Goal: Entertainment & Leisure: Consume media (video, audio)

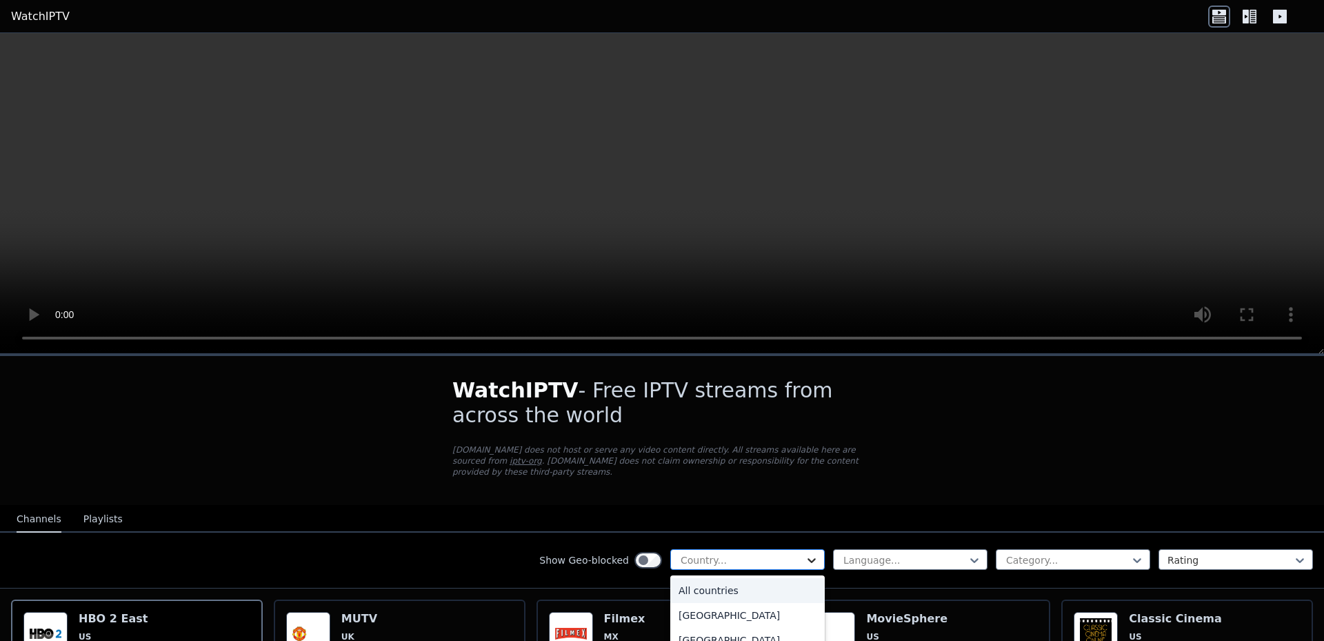
click at [805, 553] on icon at bounding box center [812, 560] width 14 height 14
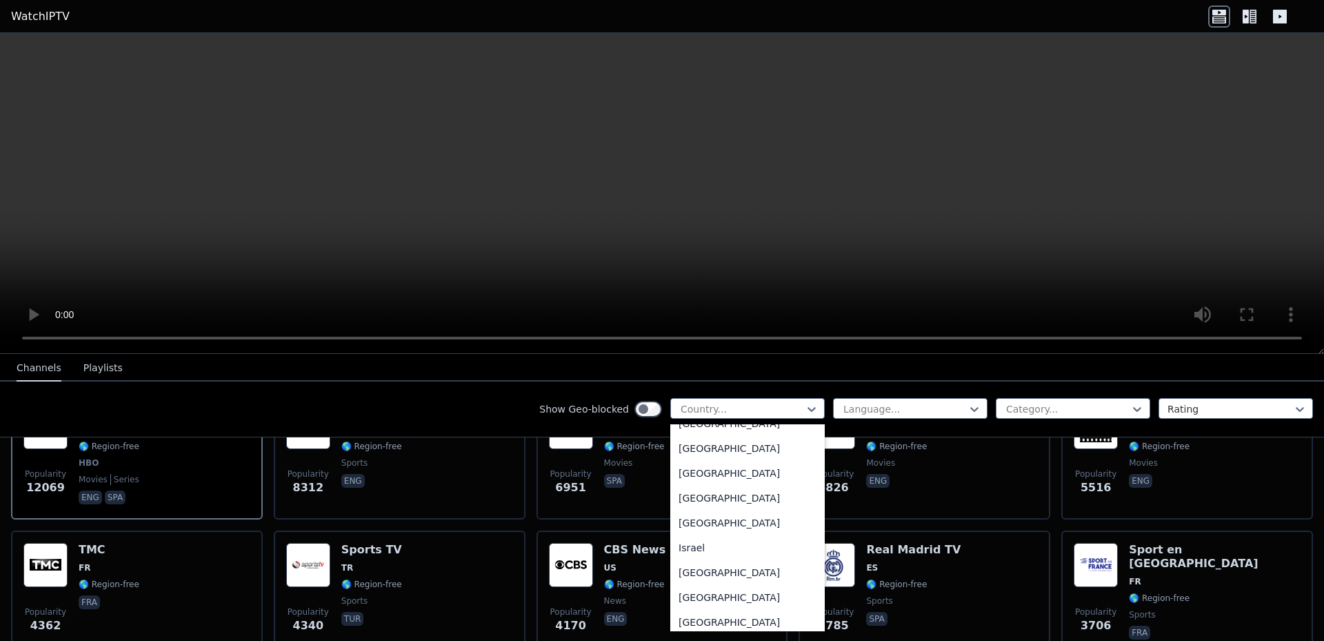
scroll to position [2138, 0]
click at [683, 516] on div "[GEOGRAPHIC_DATA]" at bounding box center [747, 511] width 154 height 25
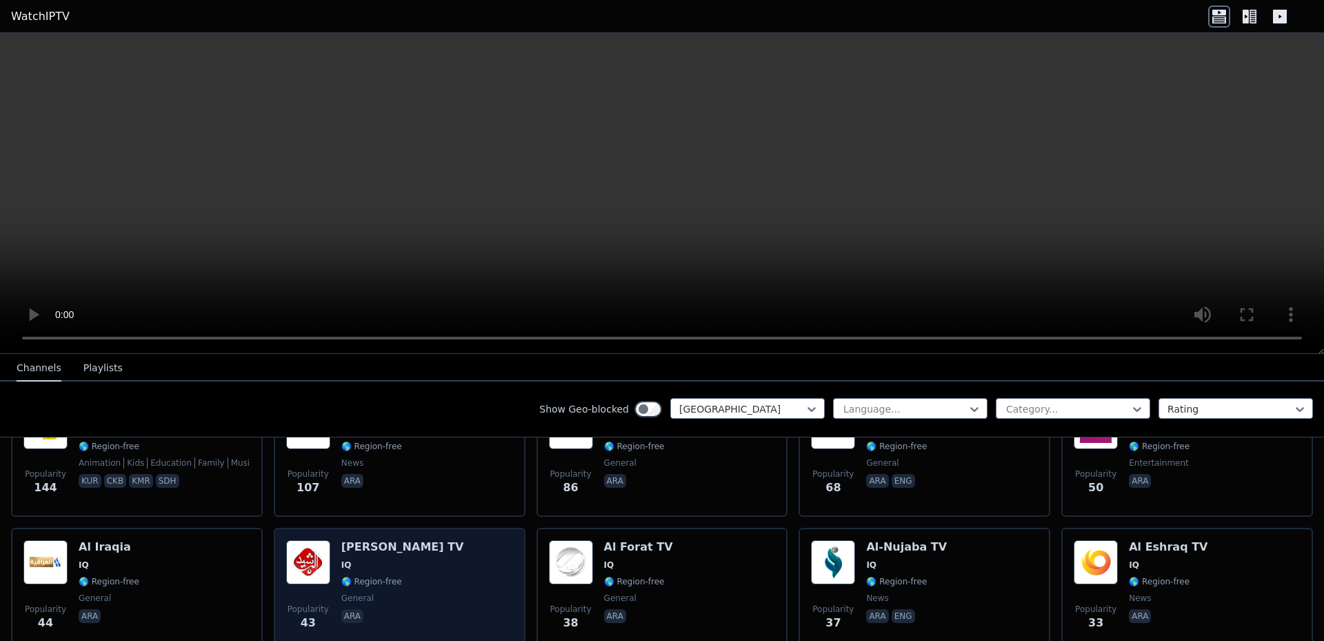
click at [363, 540] on h6 "[PERSON_NAME] TV" at bounding box center [402, 547] width 123 height 14
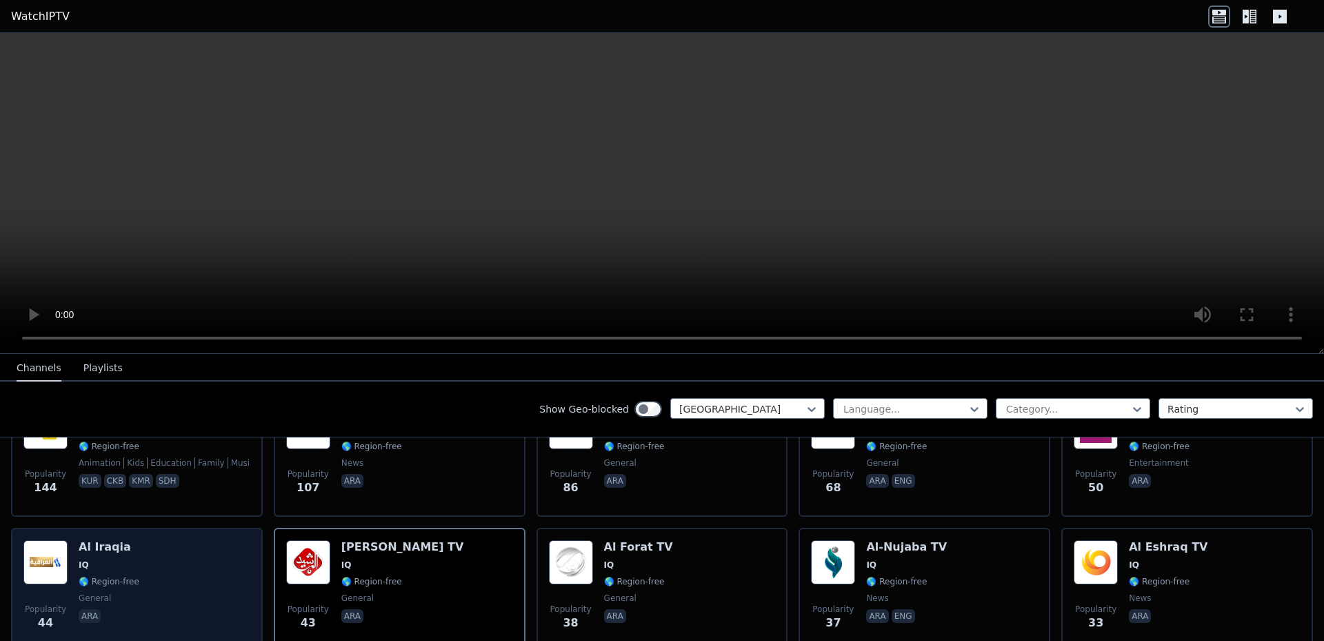
click at [50, 542] on img at bounding box center [45, 562] width 44 height 44
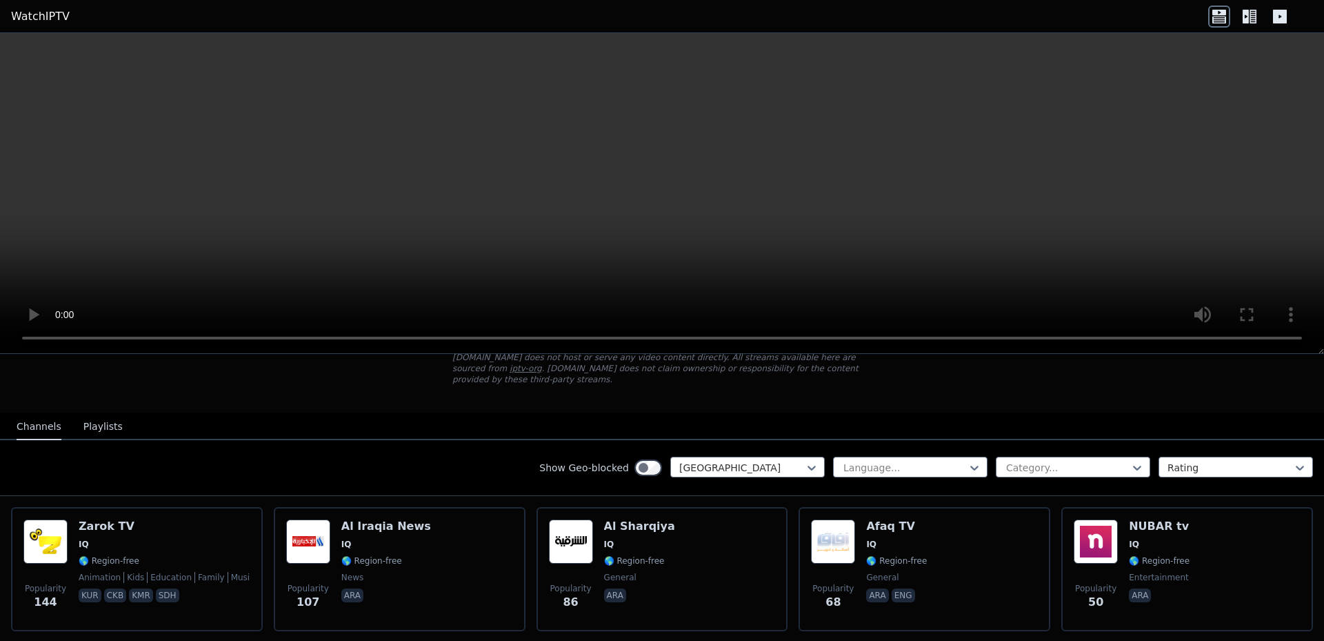
scroll to position [69, 0]
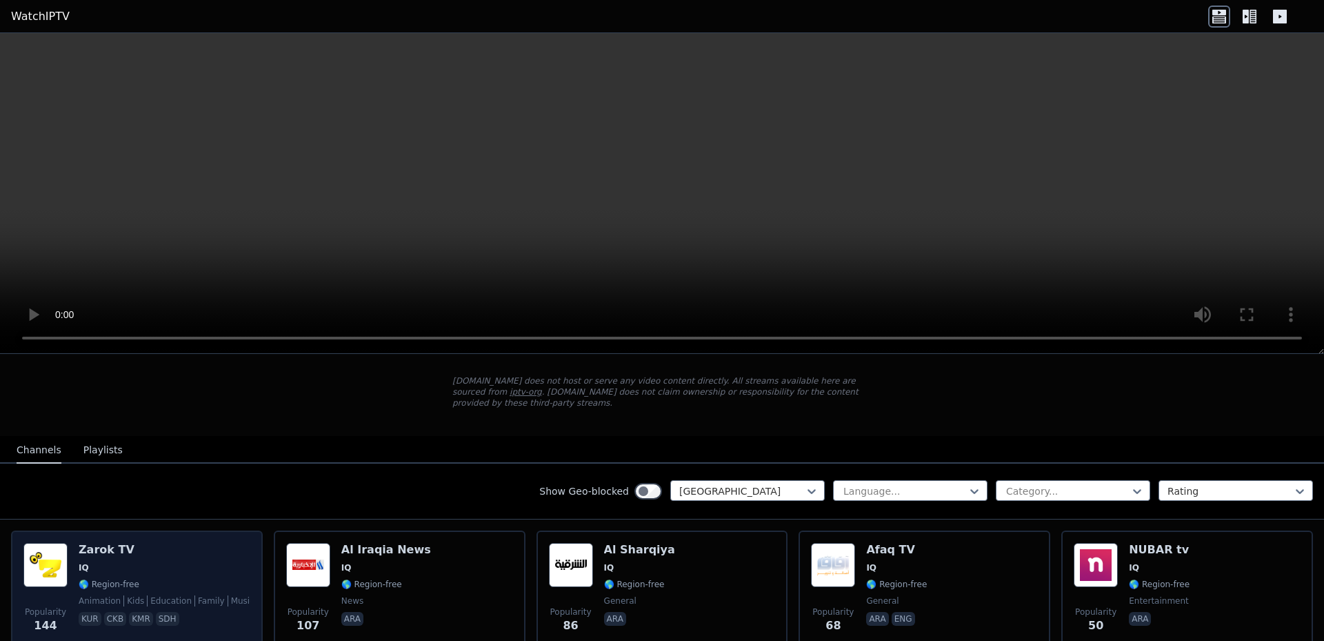
click at [57, 560] on img at bounding box center [45, 565] width 44 height 44
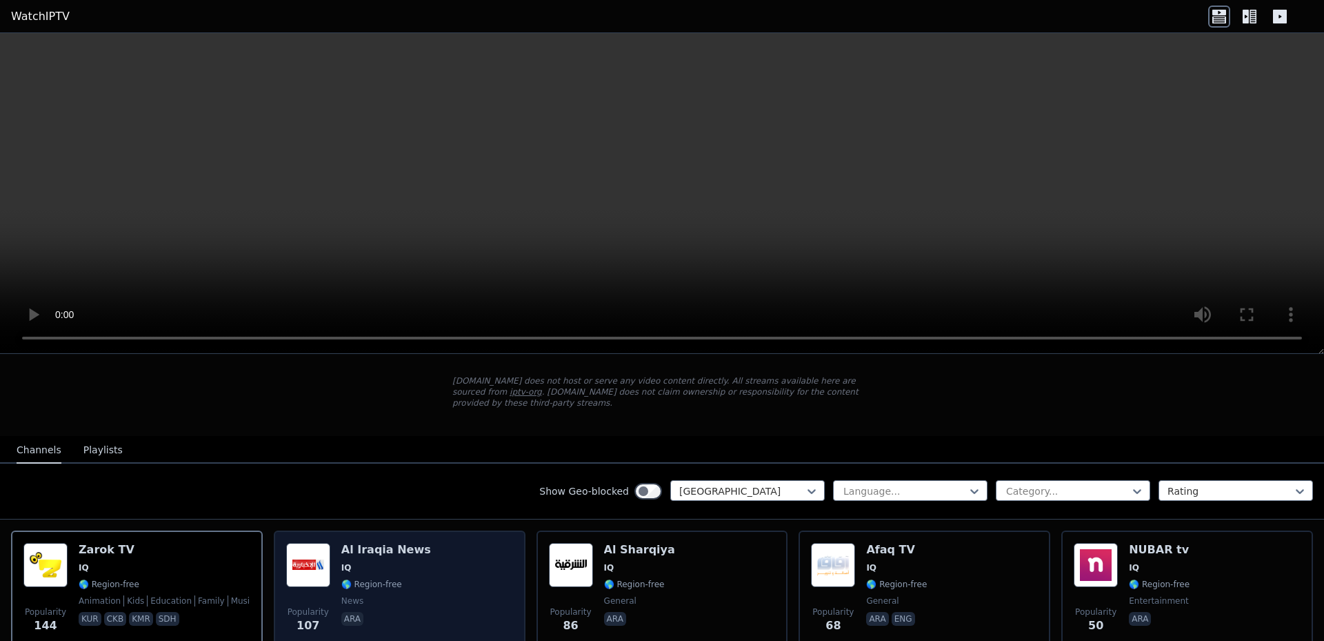
click at [308, 552] on img at bounding box center [308, 565] width 44 height 44
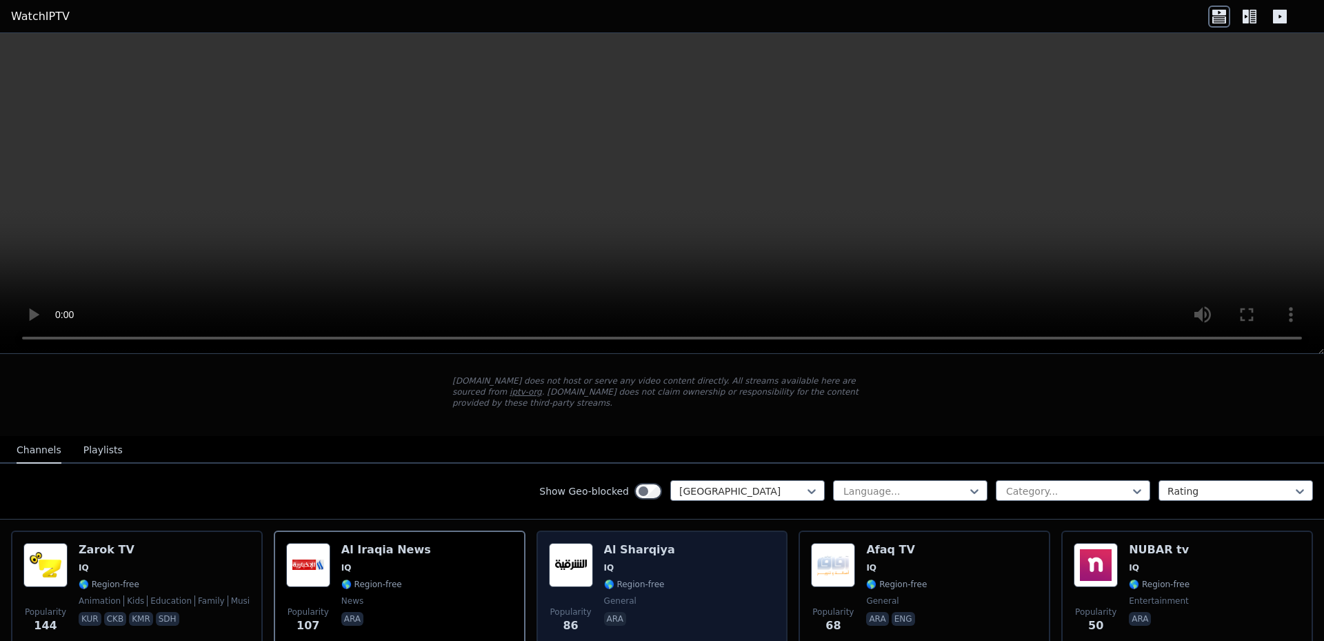
click at [576, 556] on img at bounding box center [571, 565] width 44 height 44
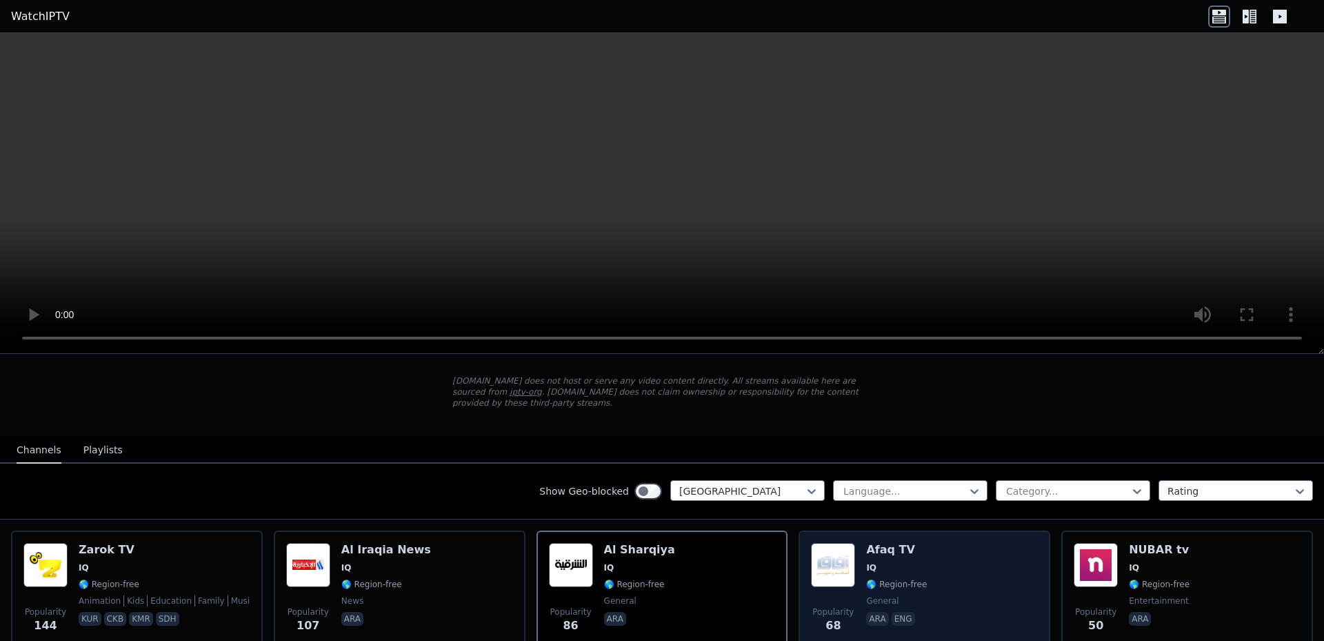
click at [834, 559] on img at bounding box center [833, 565] width 44 height 44
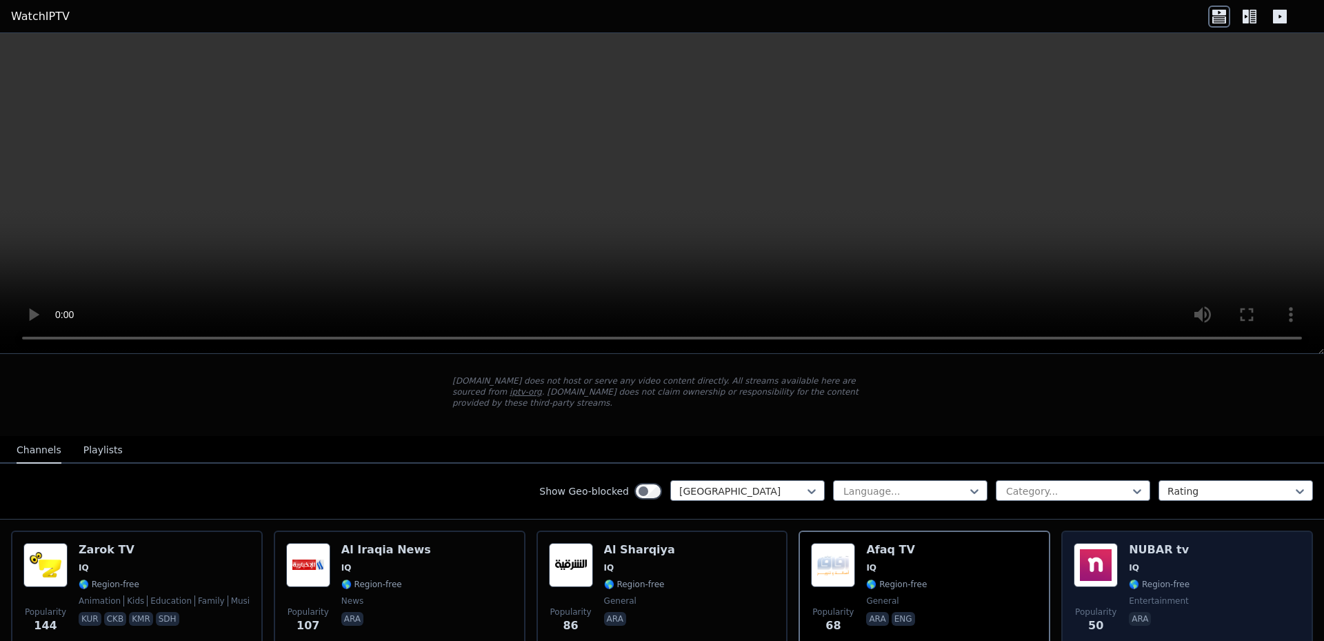
click at [1090, 556] on img at bounding box center [1096, 565] width 44 height 44
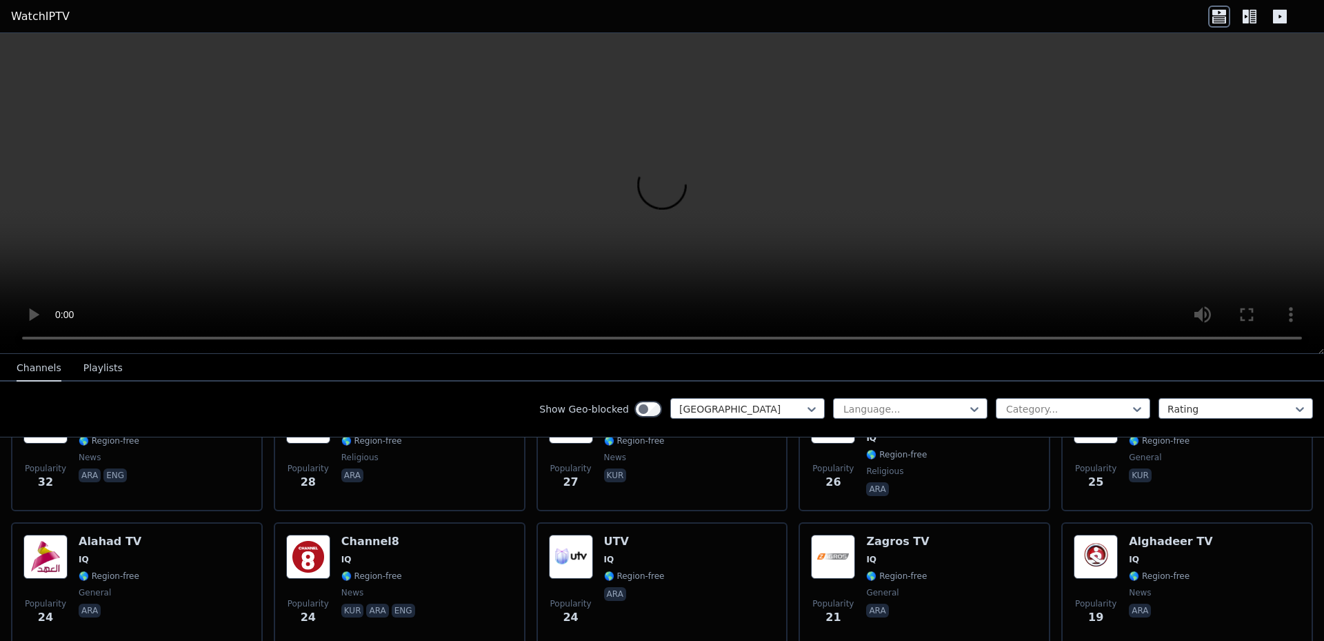
scroll to position [552, 0]
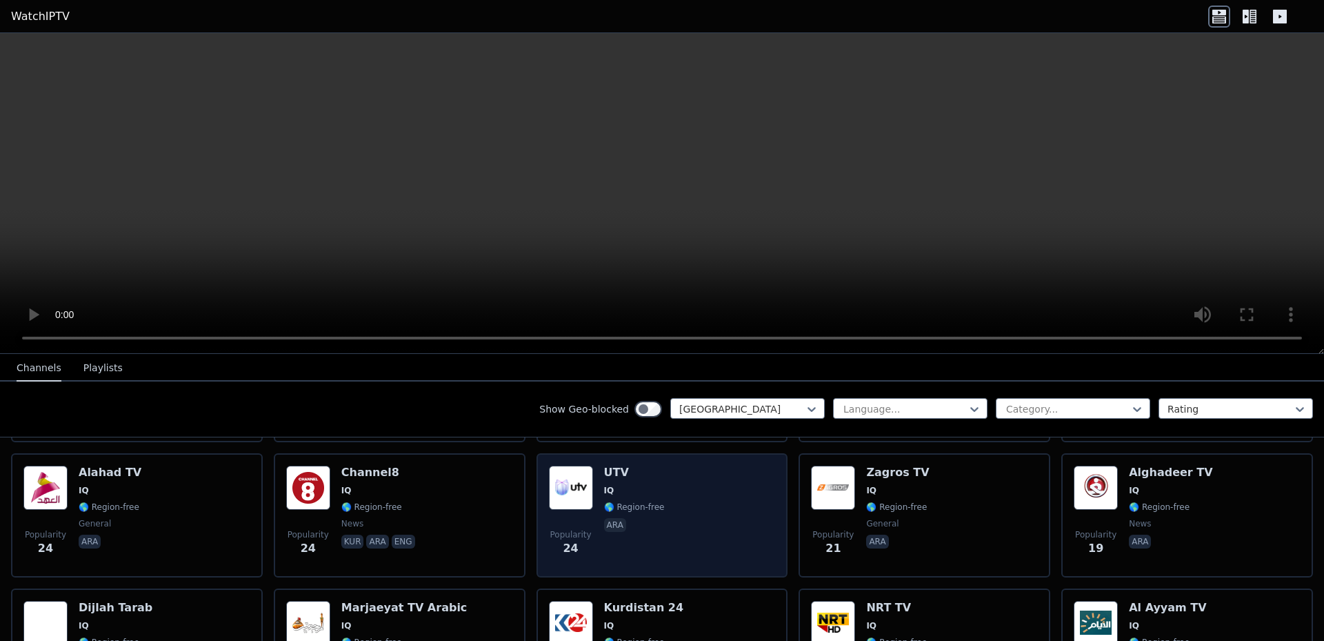
click at [556, 476] on img at bounding box center [571, 487] width 44 height 44
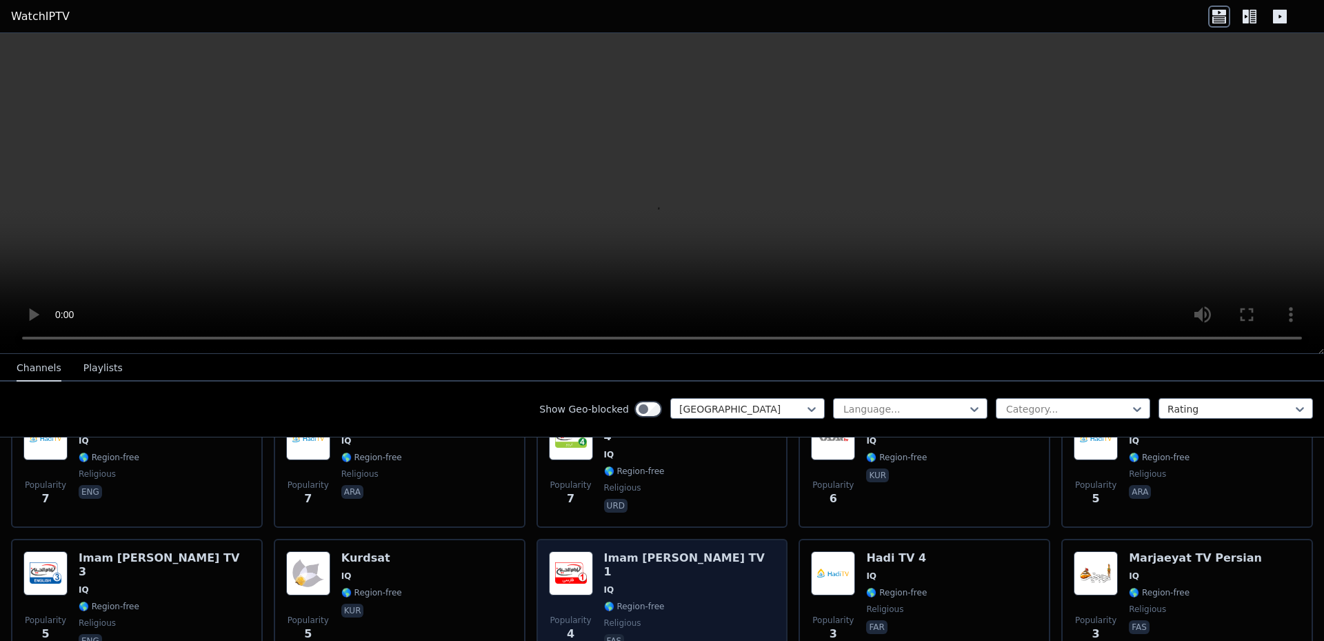
scroll to position [1208, 0]
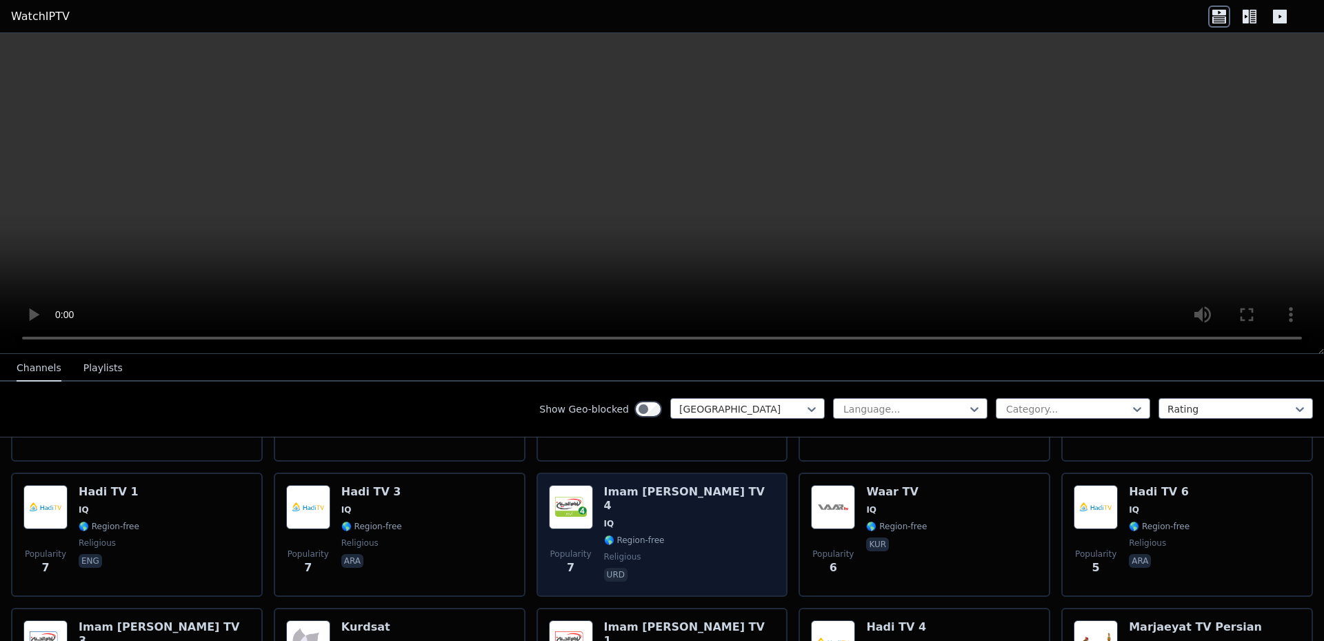
click at [565, 490] on img at bounding box center [571, 507] width 44 height 44
click at [580, 494] on img at bounding box center [571, 507] width 44 height 44
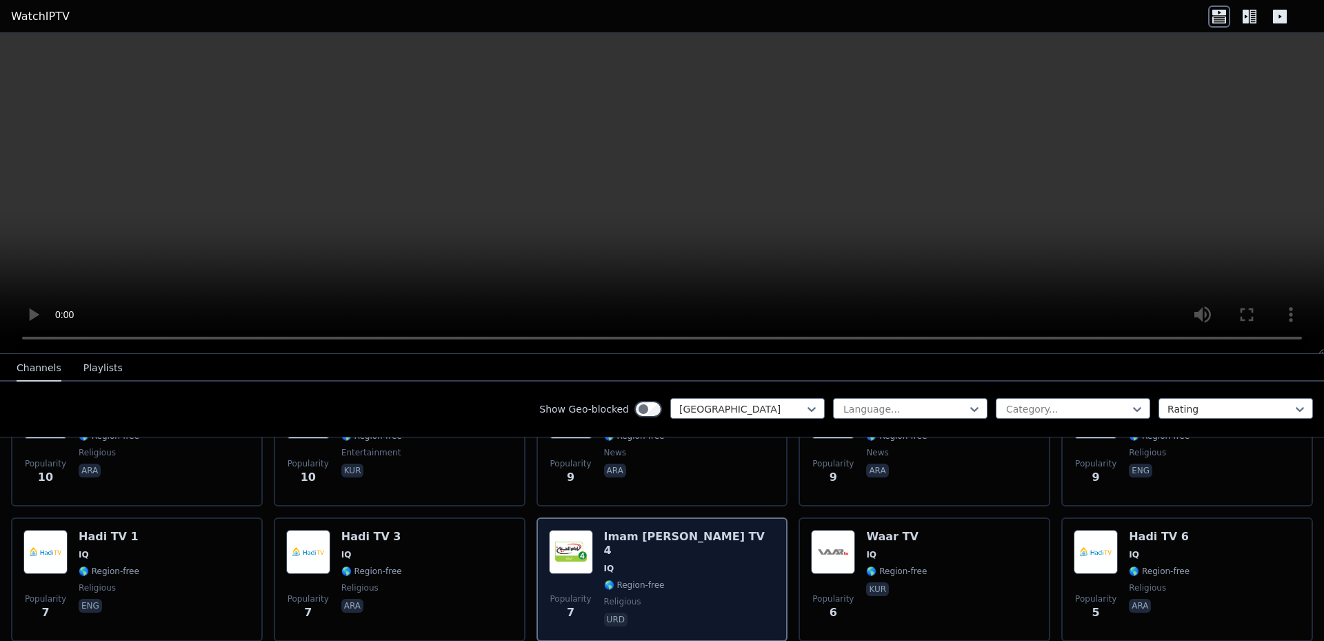
scroll to position [1139, 0]
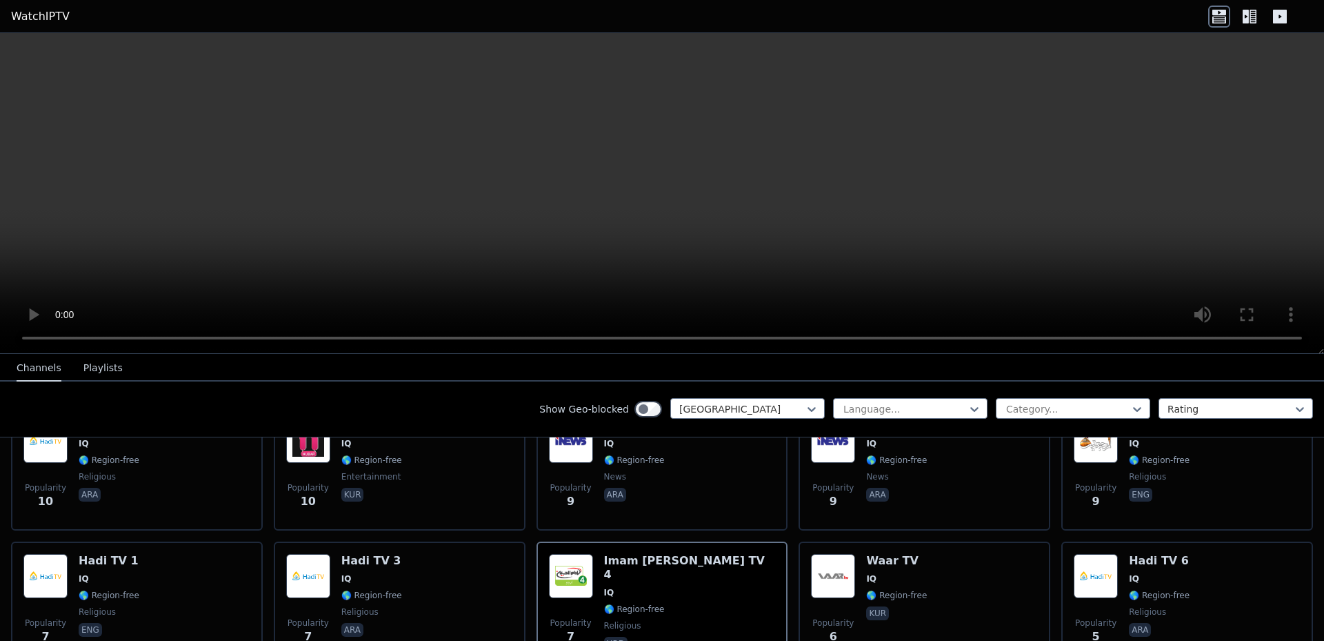
click at [94, 367] on button "Playlists" at bounding box center [102, 368] width 39 height 26
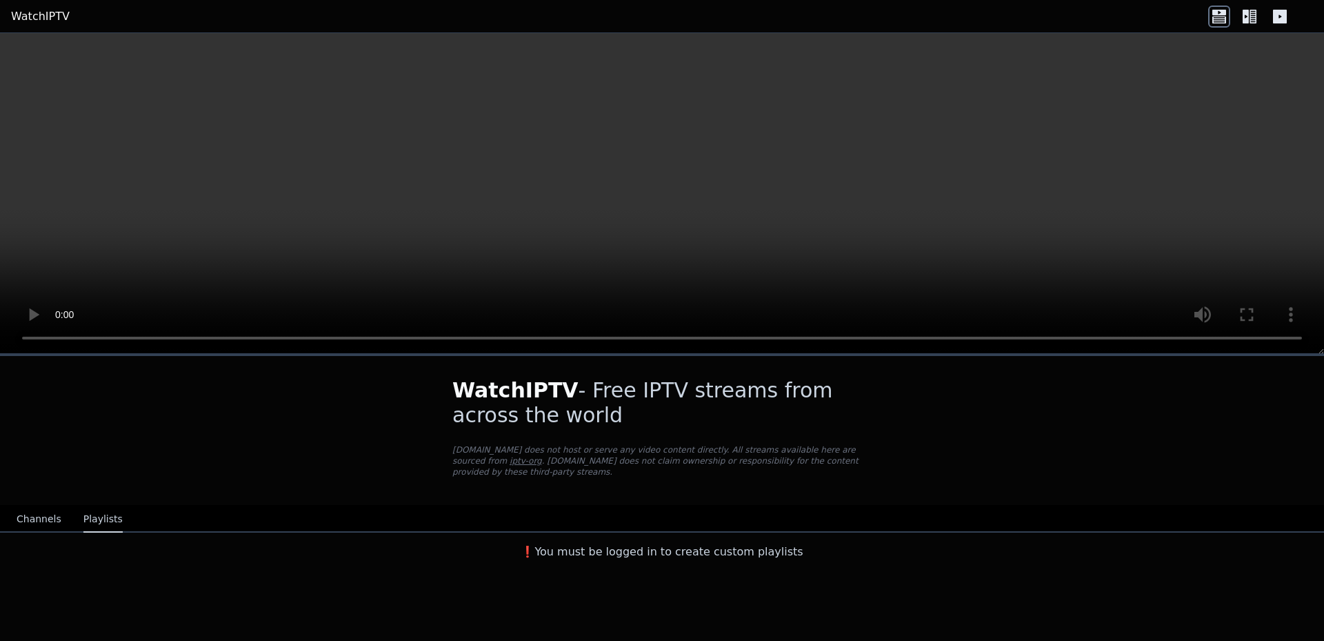
scroll to position [0, 0]
click at [18, 506] on button "Channels" at bounding box center [39, 519] width 45 height 26
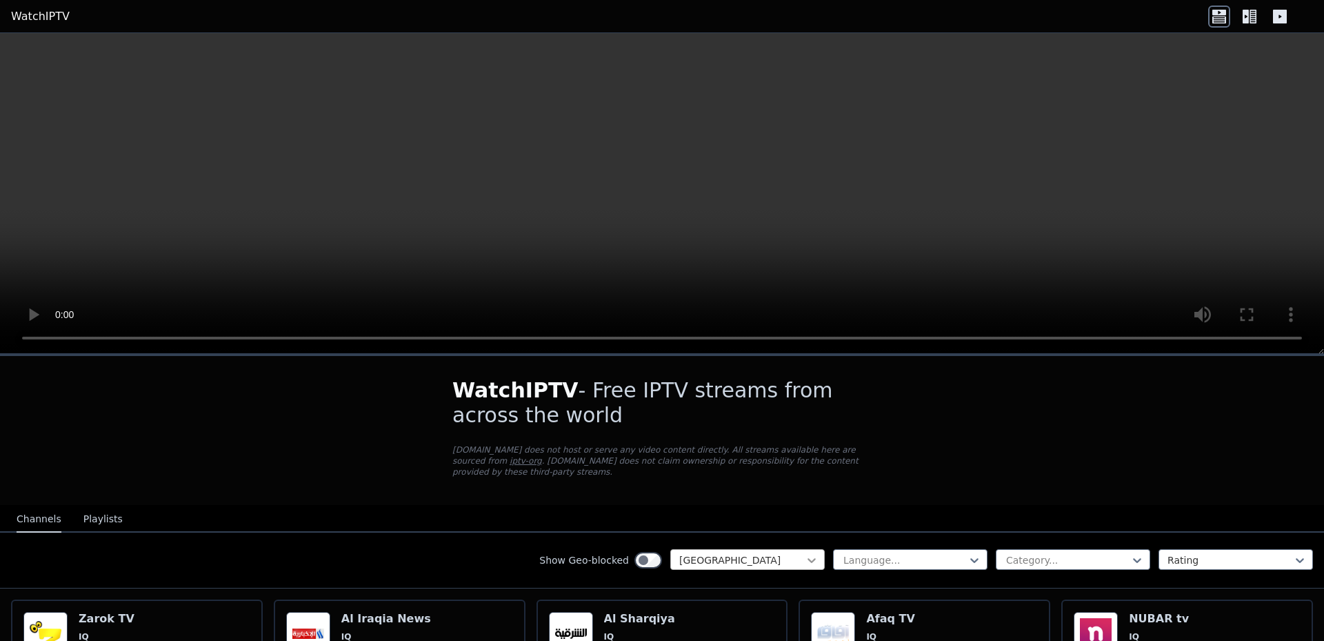
click at [805, 553] on icon at bounding box center [812, 560] width 14 height 14
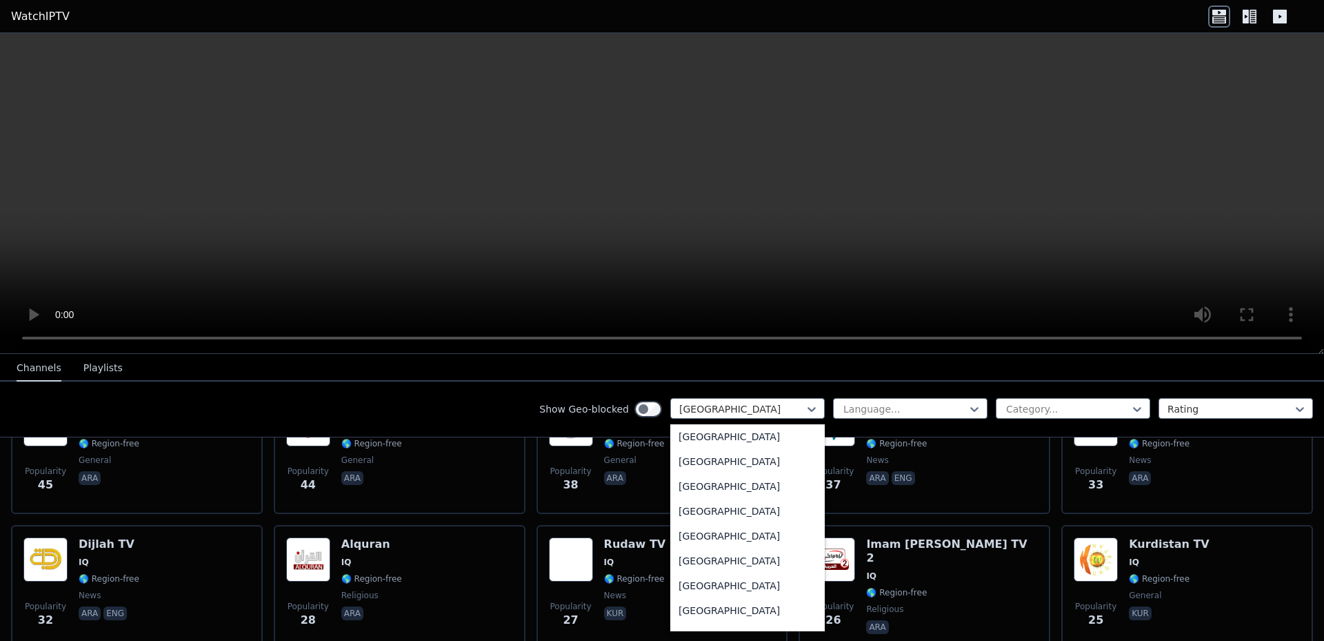
scroll to position [4466, 0]
click at [701, 437] on div "[GEOGRAPHIC_DATA]" at bounding box center [747, 431] width 154 height 25
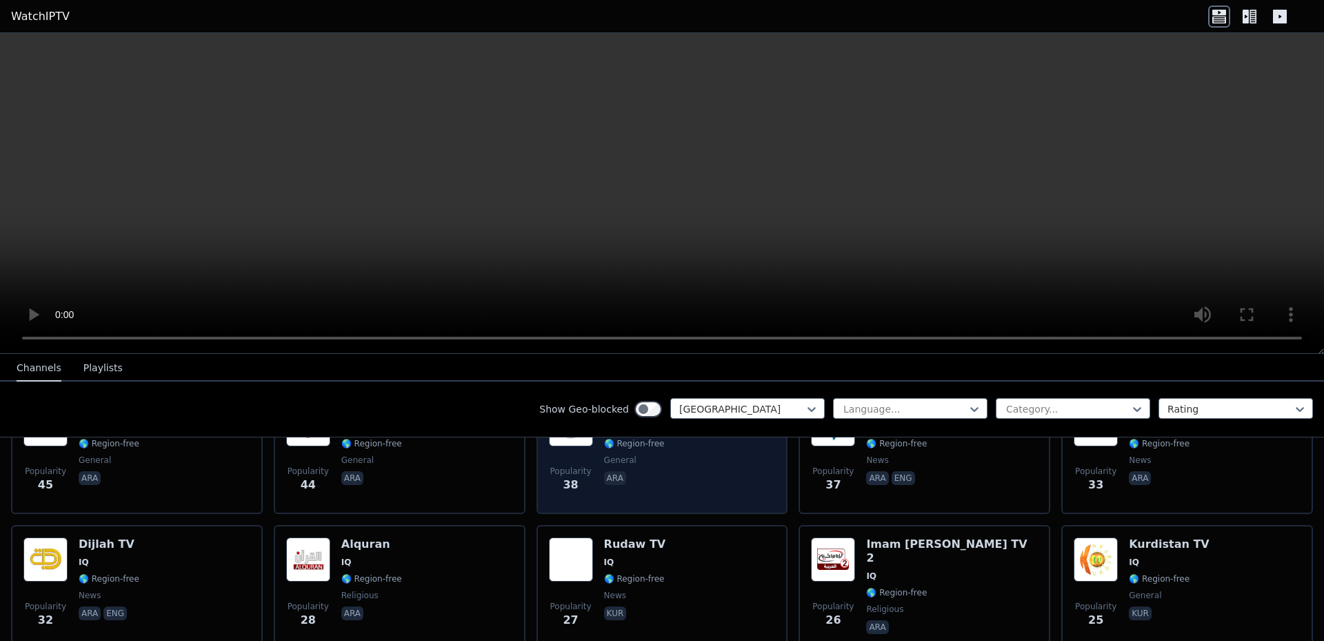
scroll to position [264, 0]
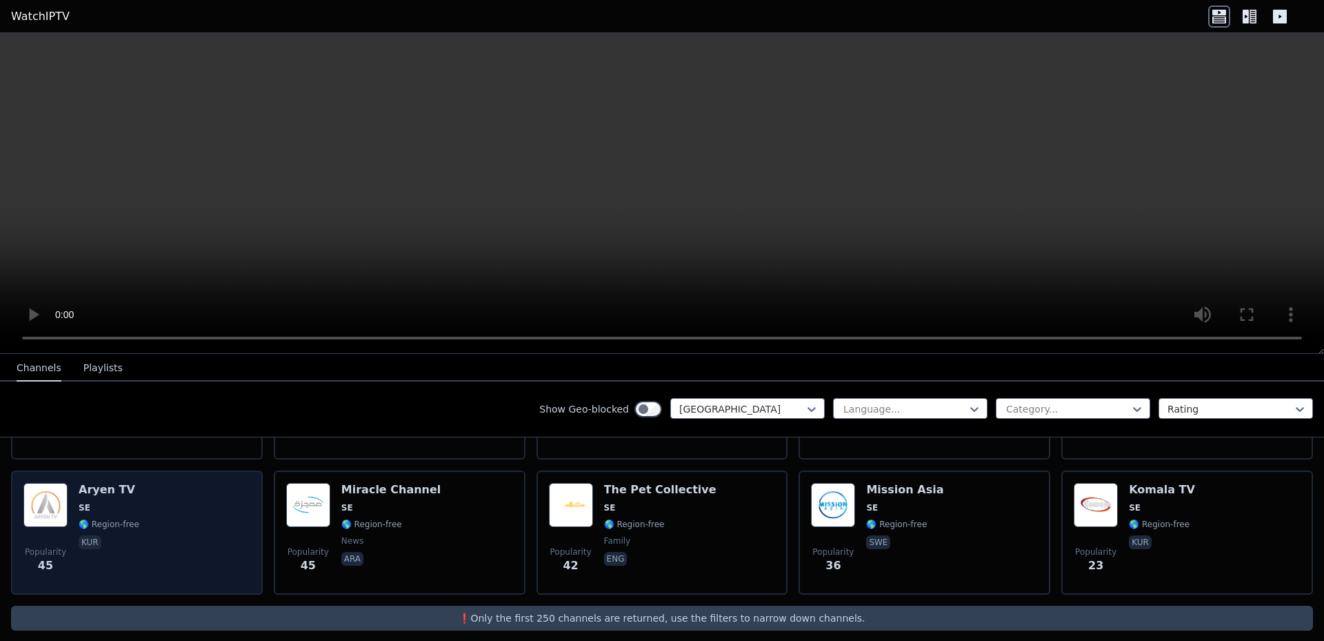
click at [54, 492] on img at bounding box center [45, 505] width 44 height 44
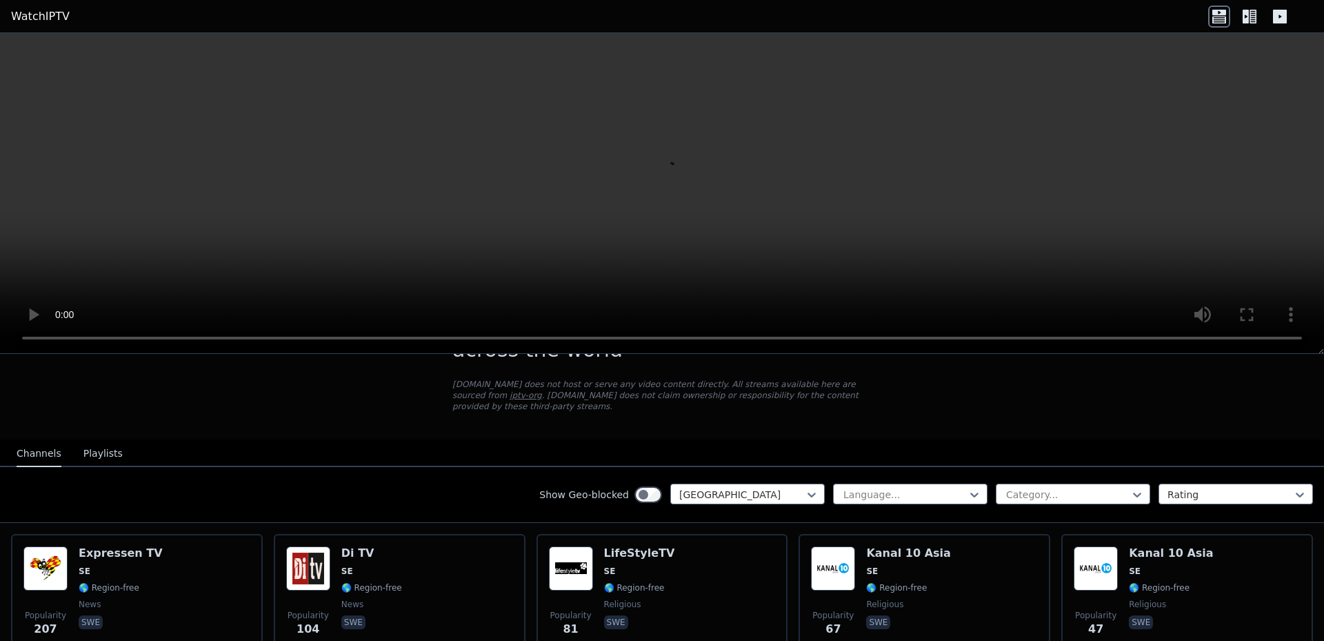
scroll to position [57, 0]
